Goal: Transaction & Acquisition: Download file/media

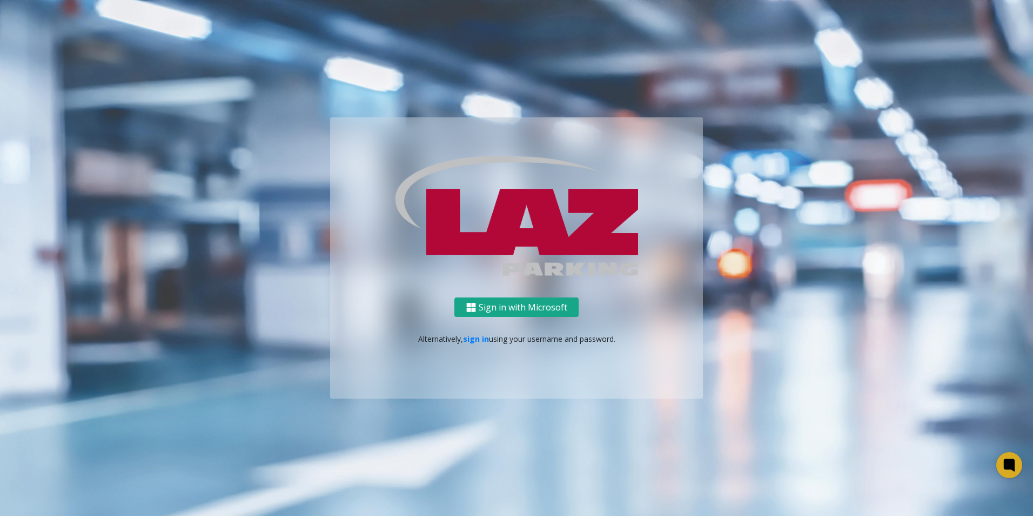
click at [495, 308] on button "Sign in with Microsoft" at bounding box center [517, 307] width 124 height 20
click at [513, 309] on button "Sign in with Microsoft" at bounding box center [517, 307] width 124 height 20
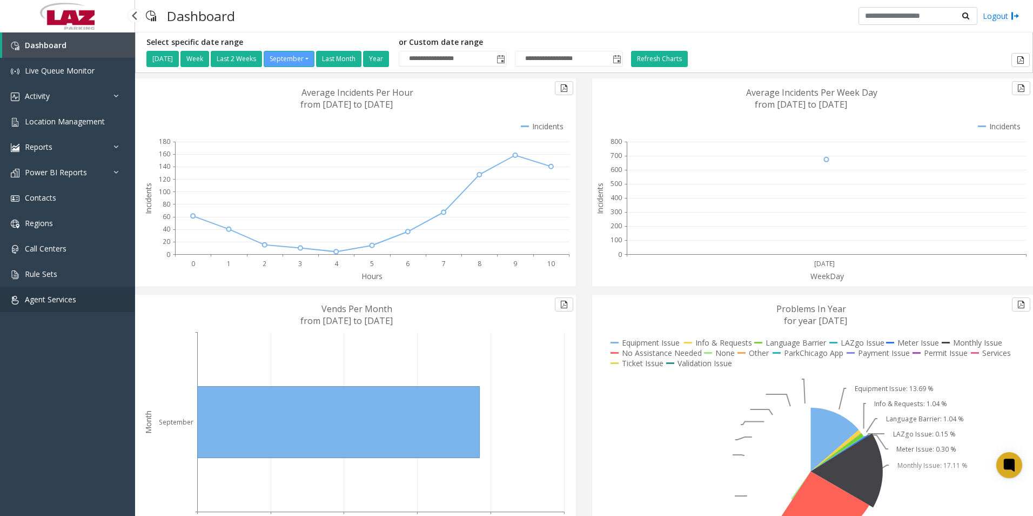
click at [53, 299] on span "Agent Services" at bounding box center [50, 299] width 51 height 10
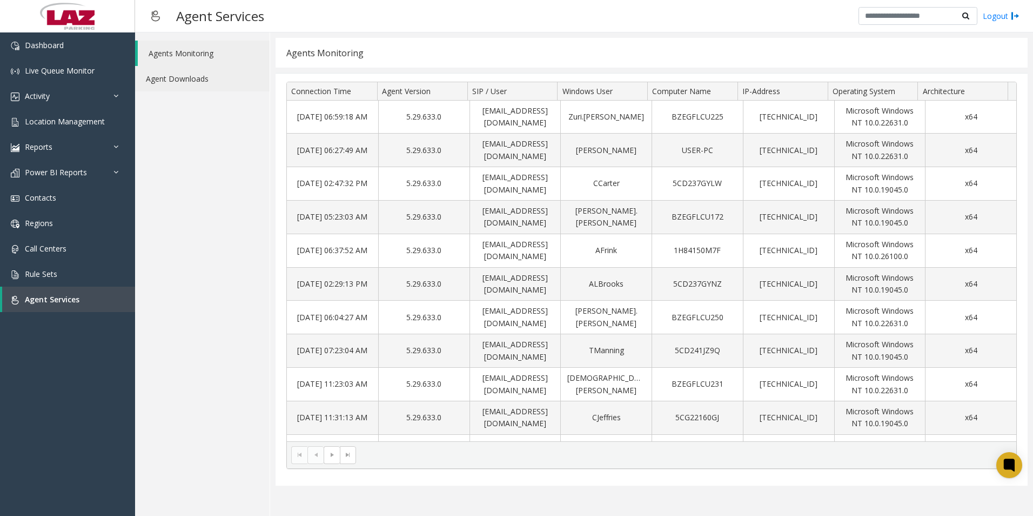
click at [202, 86] on link "Agent Downloads" at bounding box center [202, 78] width 135 height 25
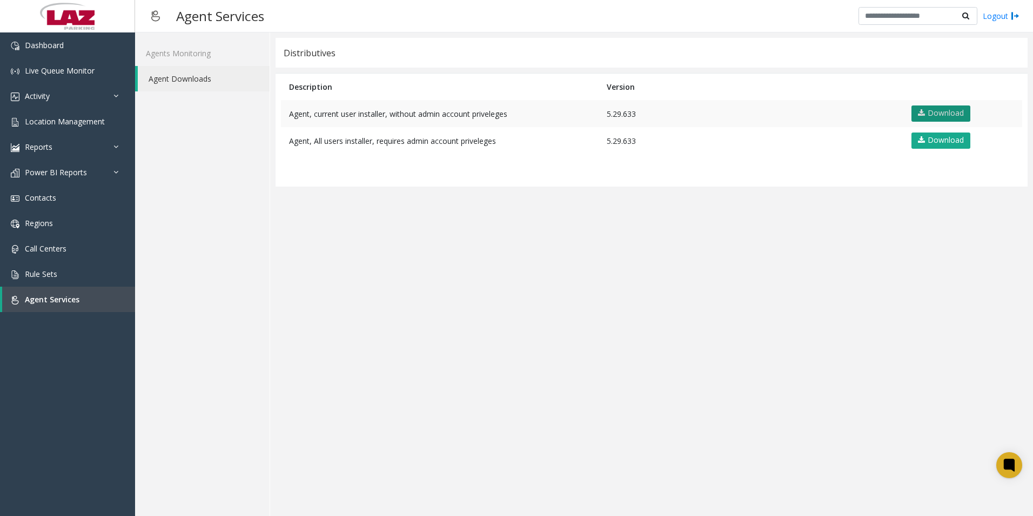
click at [925, 114] on icon at bounding box center [921, 113] width 7 height 8
